Goal: Navigation & Orientation: Find specific page/section

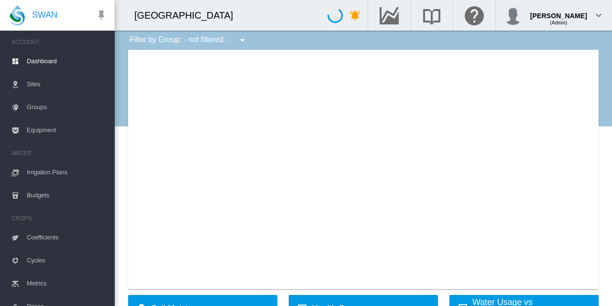
type input "**********"
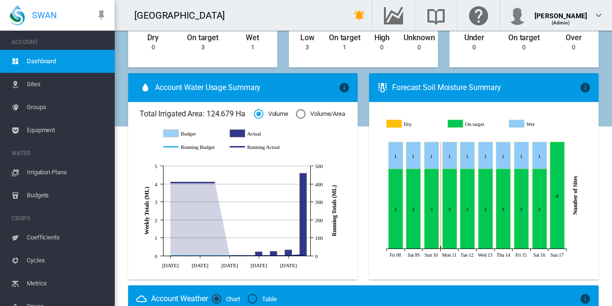
scroll to position [324, 0]
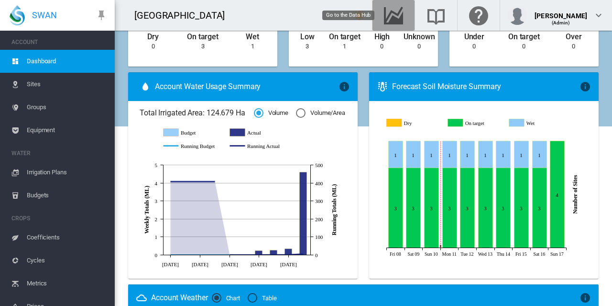
click at [393, 20] on md-icon "Go to the Data Hub" at bounding box center [393, 15] width 23 height 11
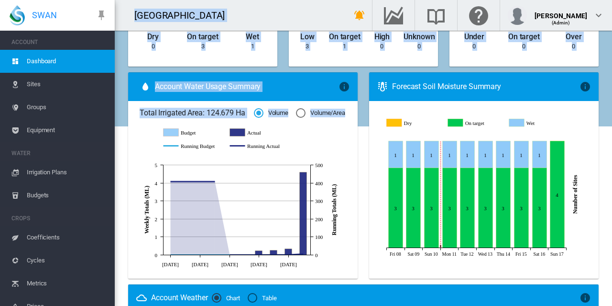
drag, startPoint x: 116, startPoint y: 130, endPoint x: 104, endPoint y: 186, distance: 57.7
click at [104, 186] on div "SWAN ACCOUNT Dashboard Sites Groups Equipment WATER Irrigation Plans" at bounding box center [306, 153] width 612 height 306
drag, startPoint x: 116, startPoint y: 165, endPoint x: 108, endPoint y: 180, distance: 17.1
click at [108, 180] on div "SWAN ACCOUNT Dashboard Sites Groups Equipment WATER Irrigation Plans" at bounding box center [306, 153] width 612 height 306
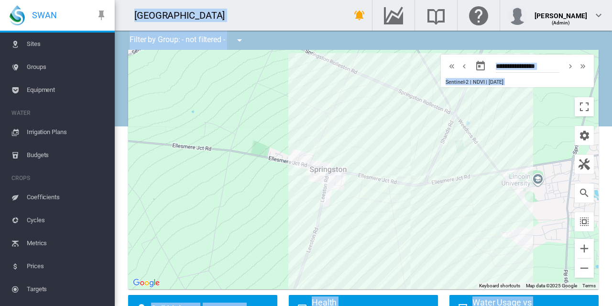
scroll to position [38, 0]
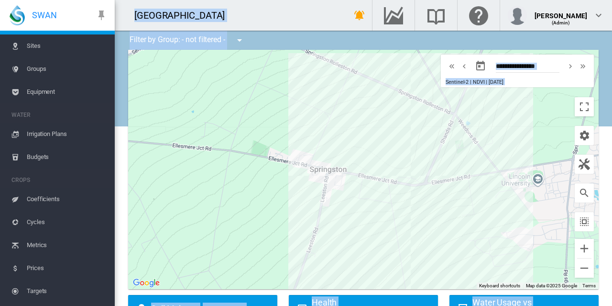
click at [45, 156] on span "Budgets" at bounding box center [67, 156] width 80 height 23
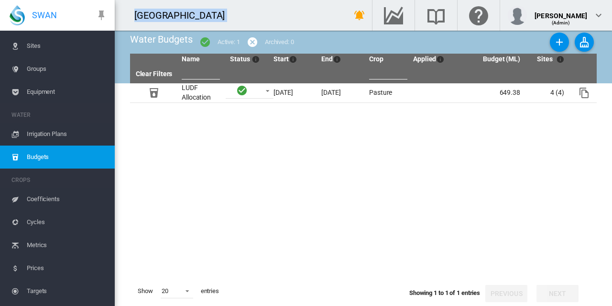
click at [204, 162] on tbody "LUDF Allocation [DATE] [DATE] Pasture 649.38" at bounding box center [363, 179] width 467 height 193
click at [67, 132] on span "Irrigation Plans" at bounding box center [67, 133] width 80 height 23
